Goal: Check status: Check status

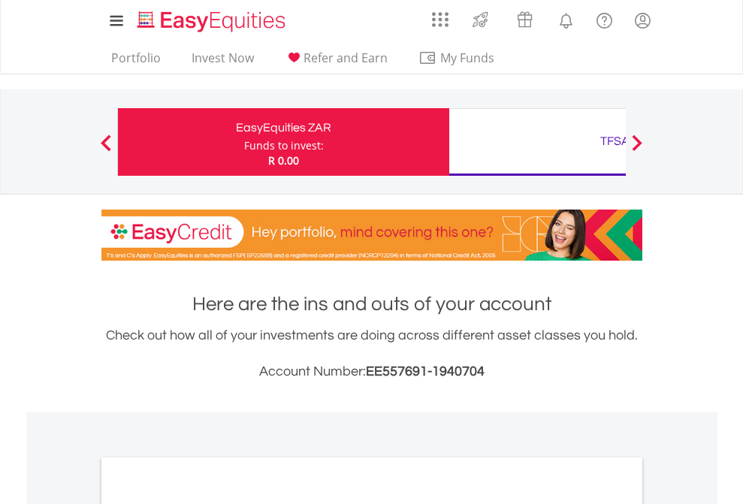
click at [244, 142] on div "Funds to invest:" at bounding box center [284, 145] width 80 height 15
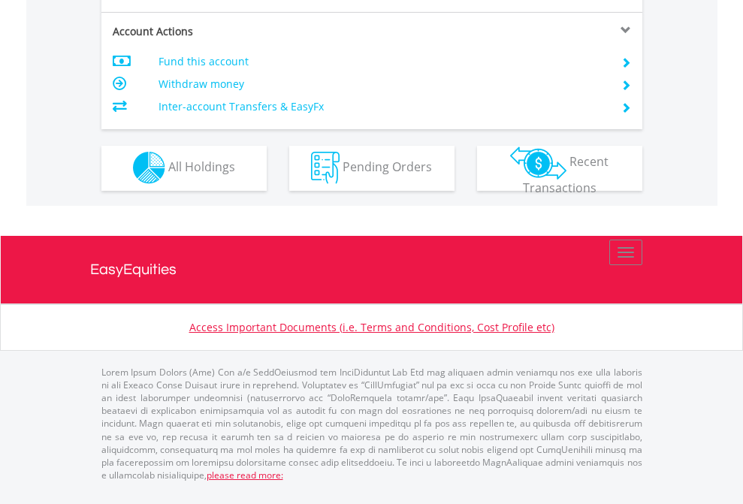
scroll to position [1405, 0]
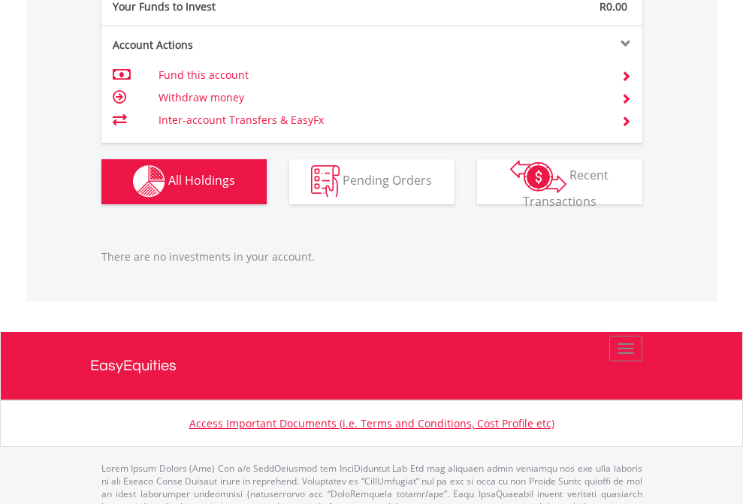
scroll to position [1487, 0]
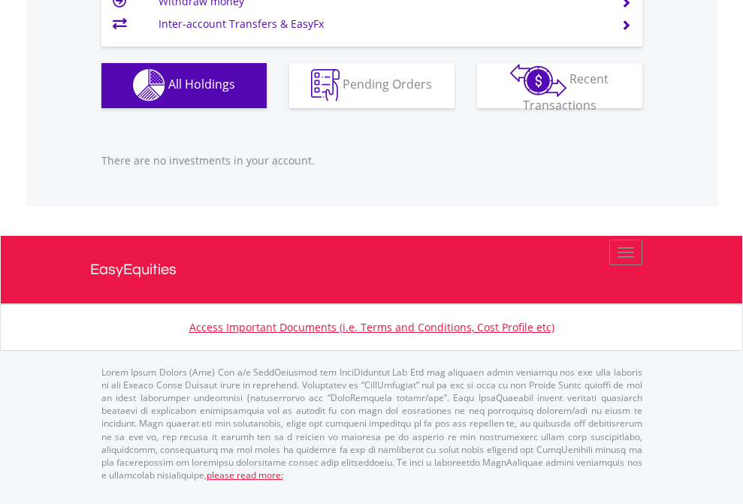
scroll to position [144, 236]
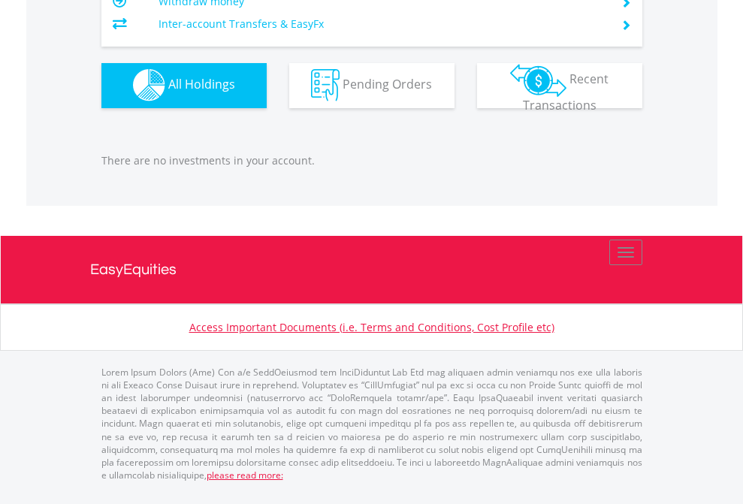
scroll to position [144, 236]
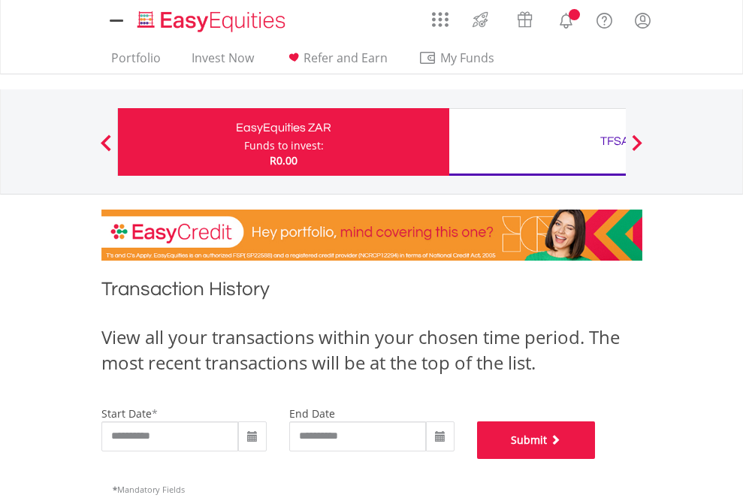
click at [596, 459] on button "Submit" at bounding box center [536, 440] width 119 height 38
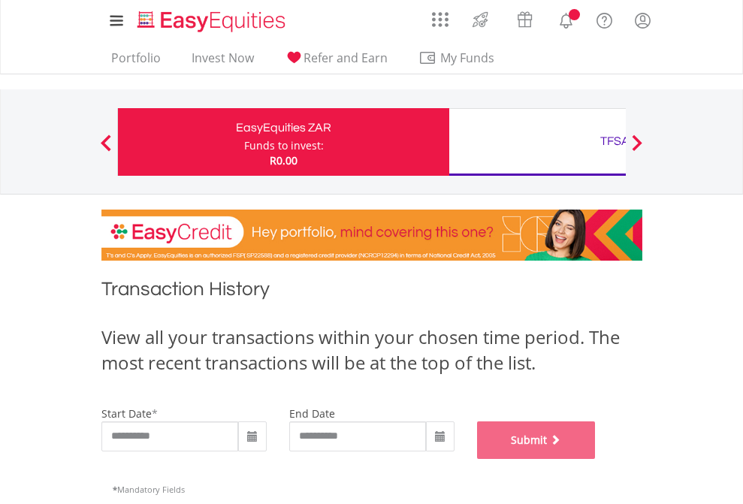
scroll to position [609, 0]
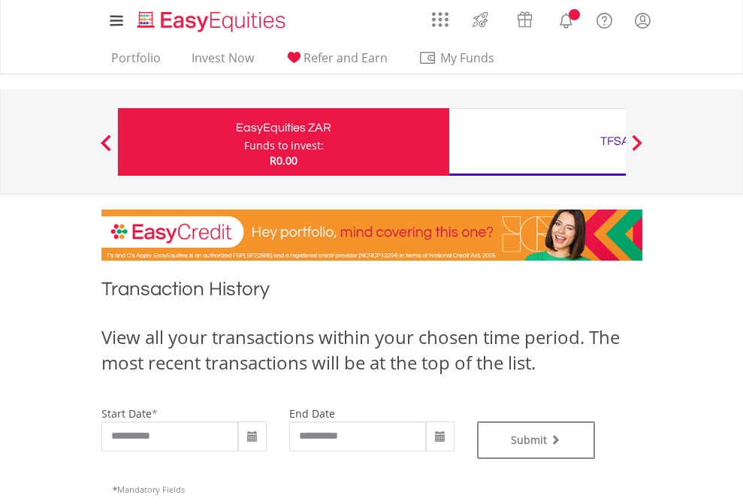
click at [537, 142] on div "TFSA" at bounding box center [614, 141] width 313 height 21
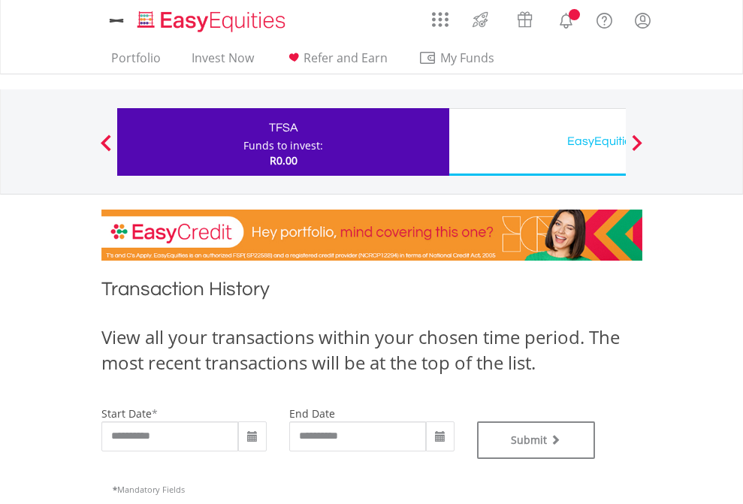
type input "**********"
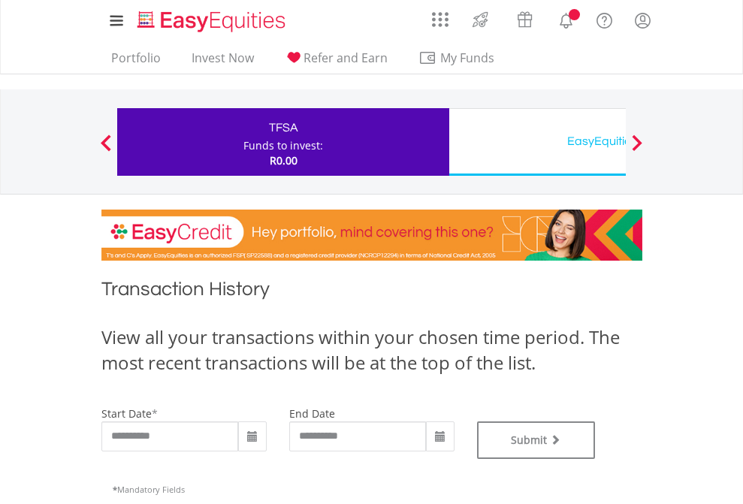
click at [537, 142] on div "EasyEquities USD" at bounding box center [614, 141] width 313 height 21
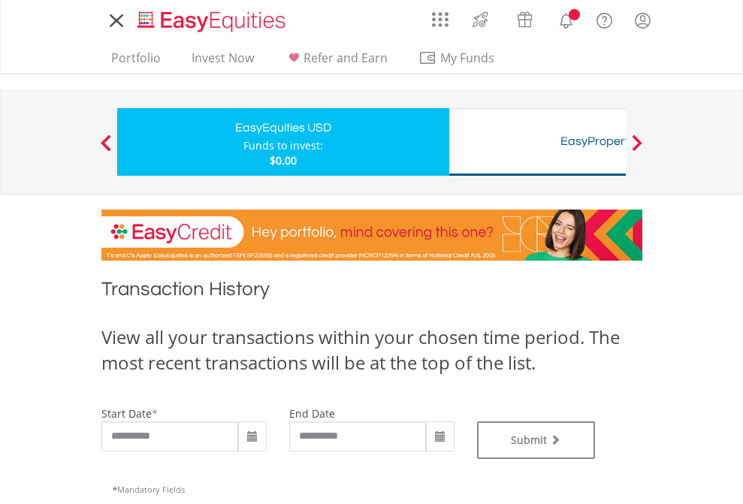
type input "**********"
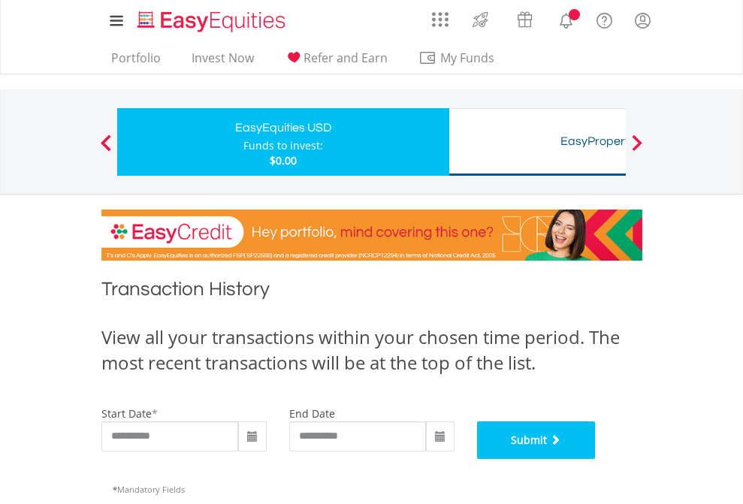
click at [596, 459] on button "Submit" at bounding box center [536, 440] width 119 height 38
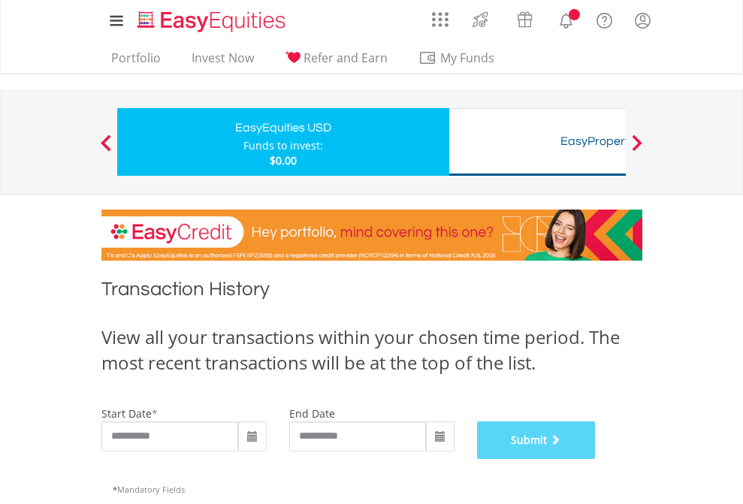
scroll to position [609, 0]
